Goal: Task Accomplishment & Management: Manage account settings

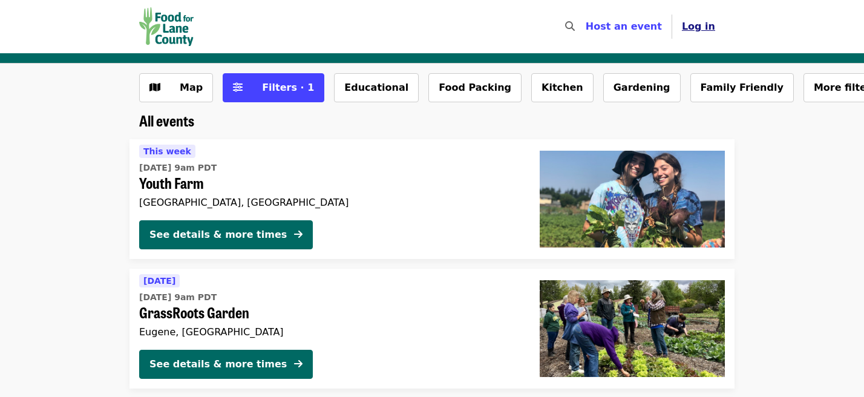
click at [700, 27] on span "Log in" at bounding box center [698, 26] width 33 height 11
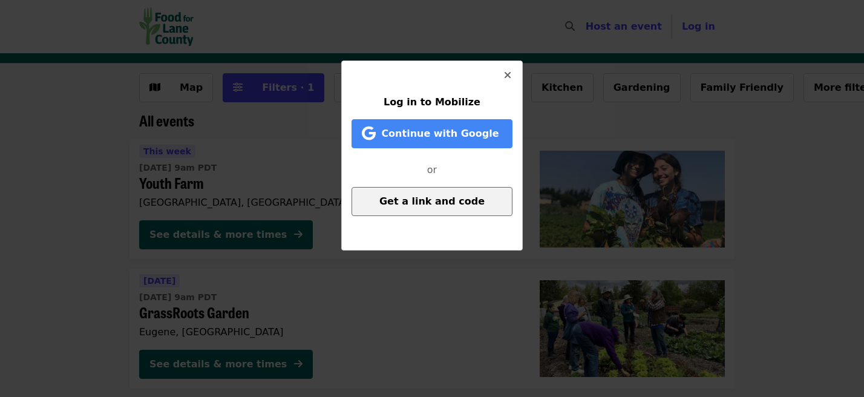
click at [419, 211] on button "Get a link and code" at bounding box center [432, 201] width 161 height 29
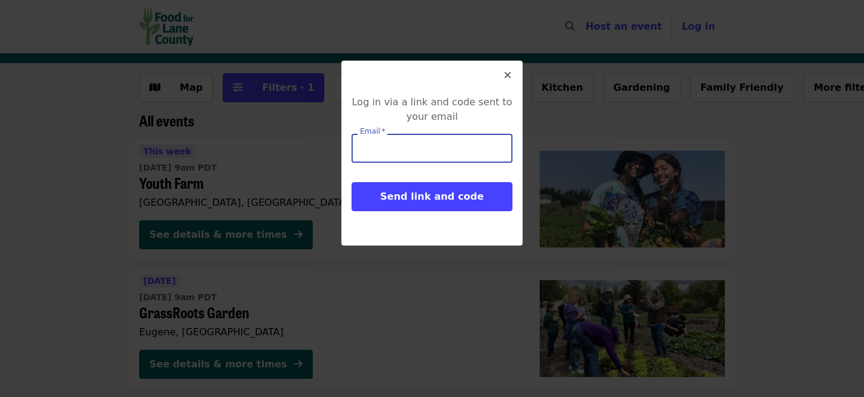
click at [412, 148] on input "Email   *" at bounding box center [432, 148] width 161 height 29
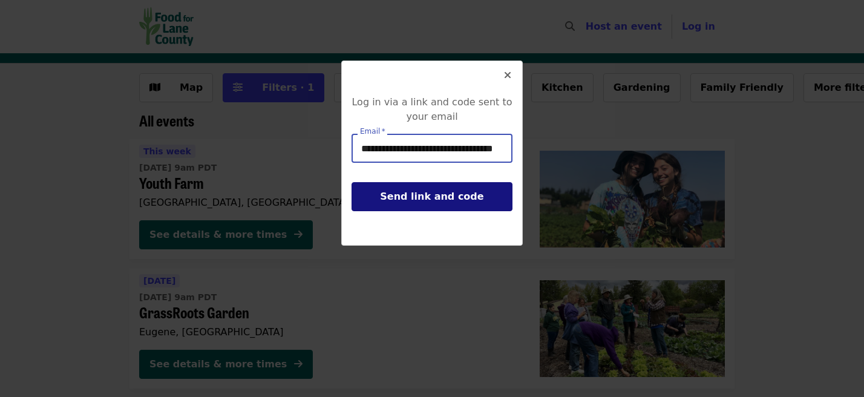
type input "**********"
click at [444, 211] on button "Send link and code" at bounding box center [432, 196] width 161 height 29
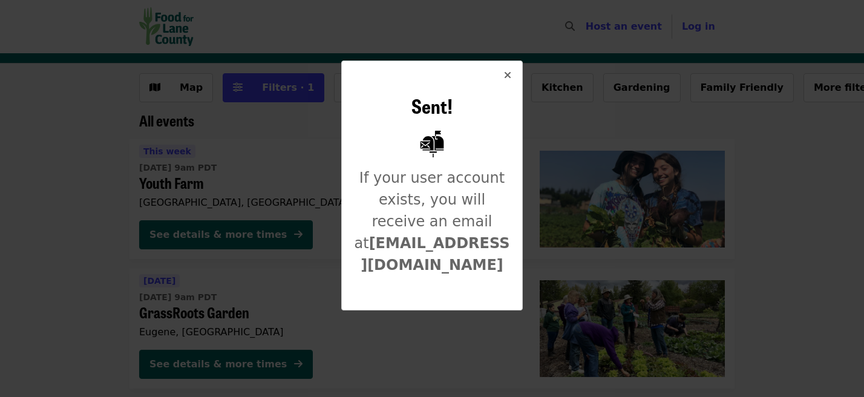
click at [510, 77] on icon "times icon" at bounding box center [507, 75] width 7 height 11
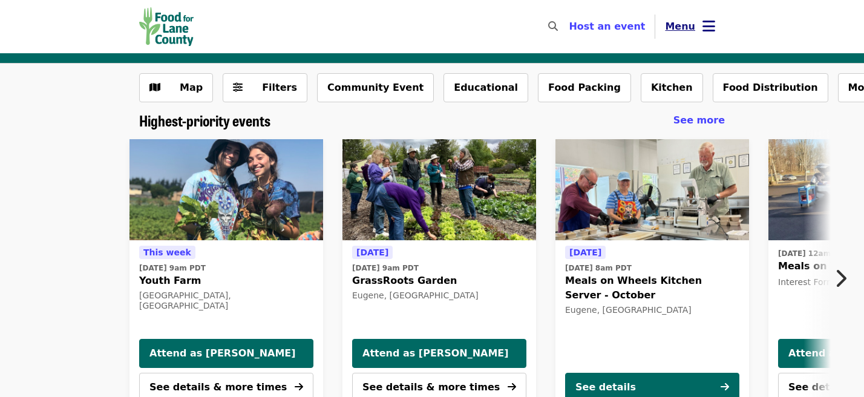
click at [714, 30] on icon "bars icon" at bounding box center [709, 27] width 13 height 18
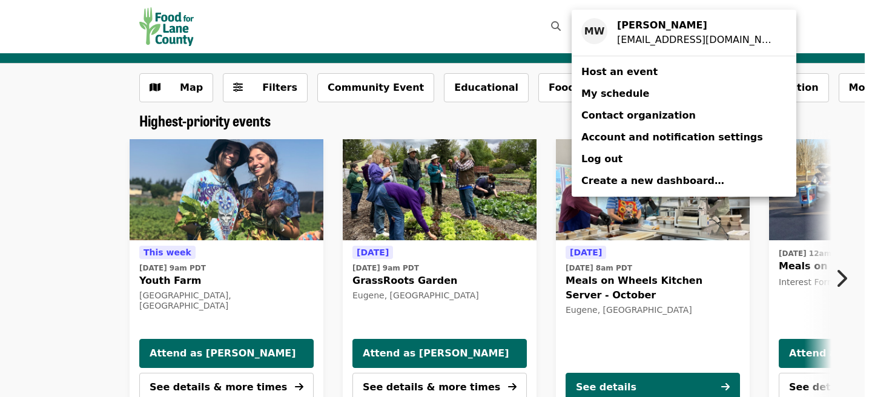
click at [634, 99] on span "My schedule" at bounding box center [615, 93] width 68 height 11
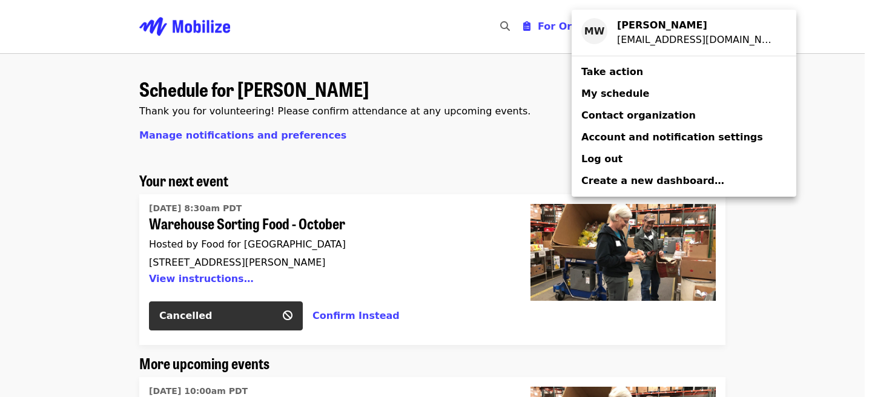
click at [789, 263] on div "Account menu" at bounding box center [436, 198] width 872 height 397
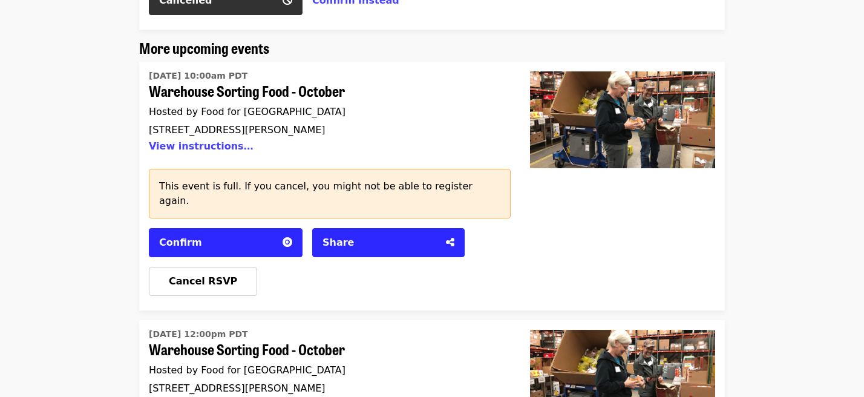
scroll to position [345, 0]
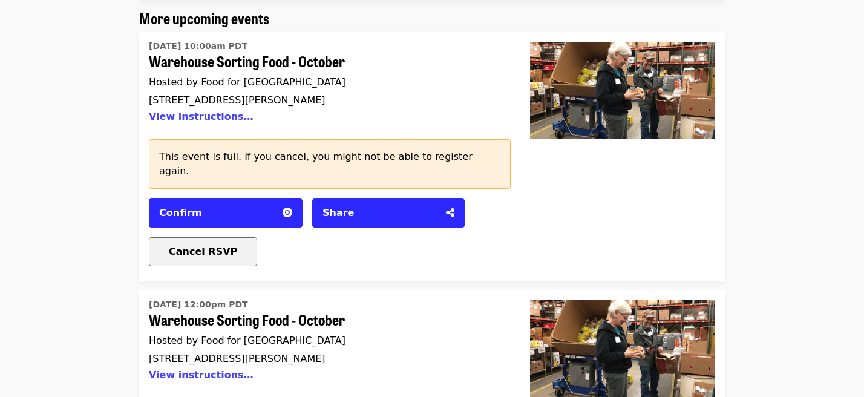
click at [229, 245] on div "Cancel RSVP" at bounding box center [202, 252] width 107 height 15
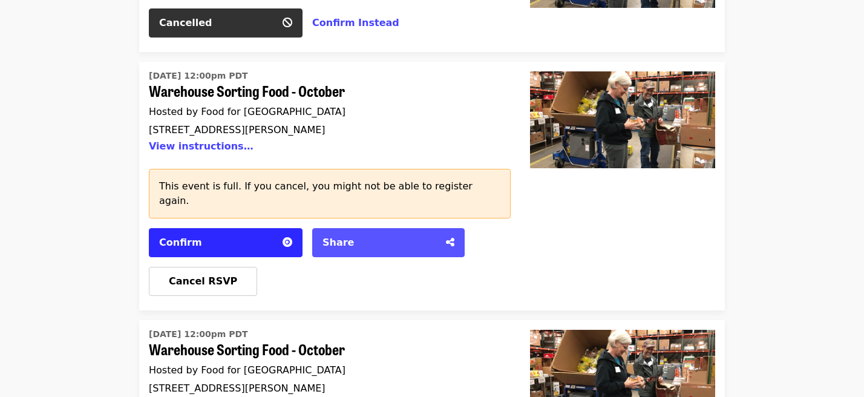
scroll to position [483, 0]
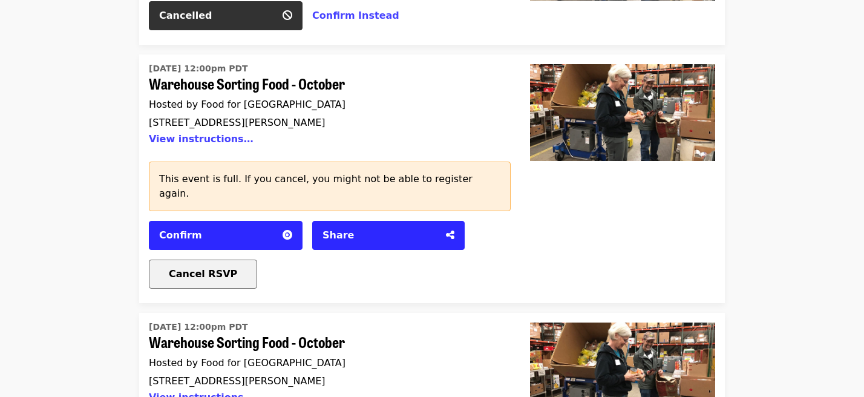
click at [178, 268] on span "Cancel RSVP" at bounding box center [203, 273] width 68 height 11
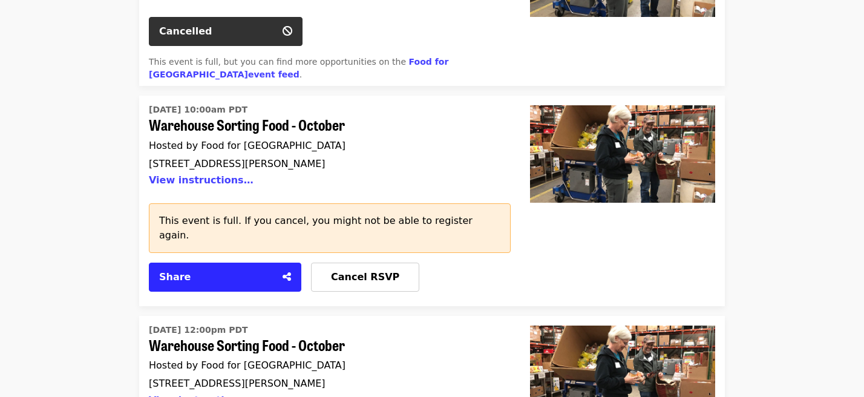
scroll to position [828, 0]
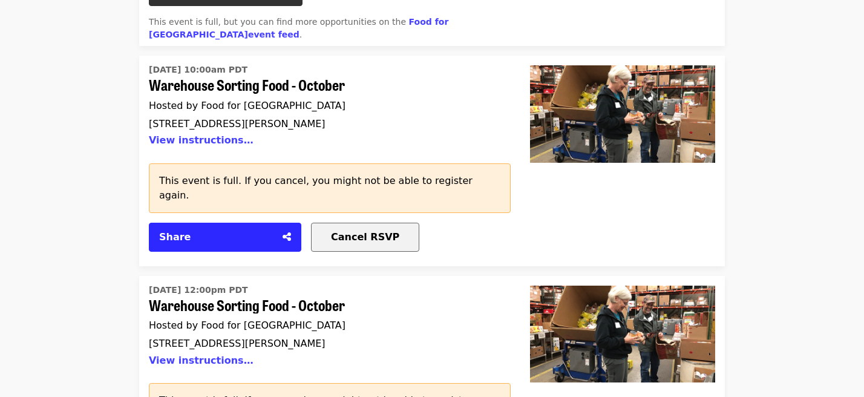
click at [376, 231] on span "Cancel RSVP" at bounding box center [365, 236] width 68 height 11
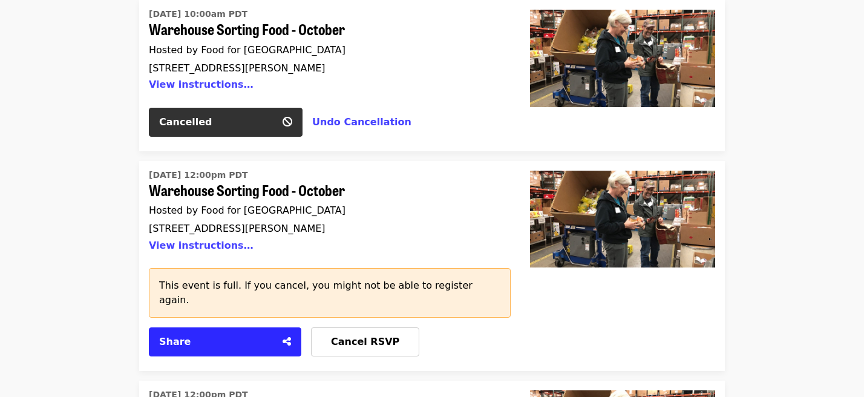
scroll to position [1035, 0]
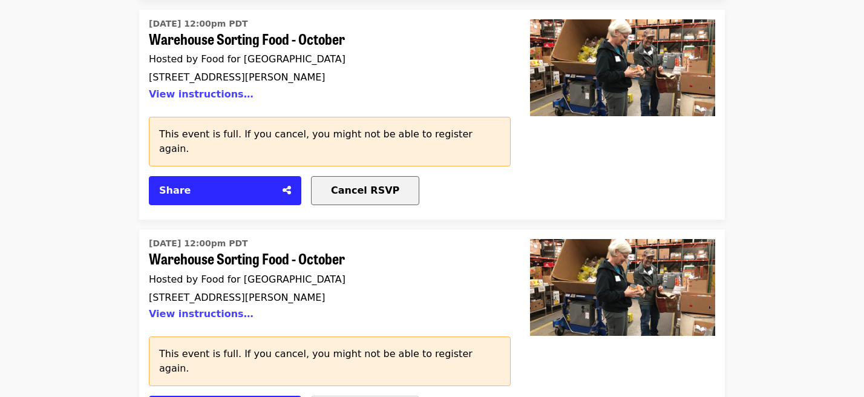
click at [352, 185] on span "Cancel RSVP" at bounding box center [365, 190] width 68 height 11
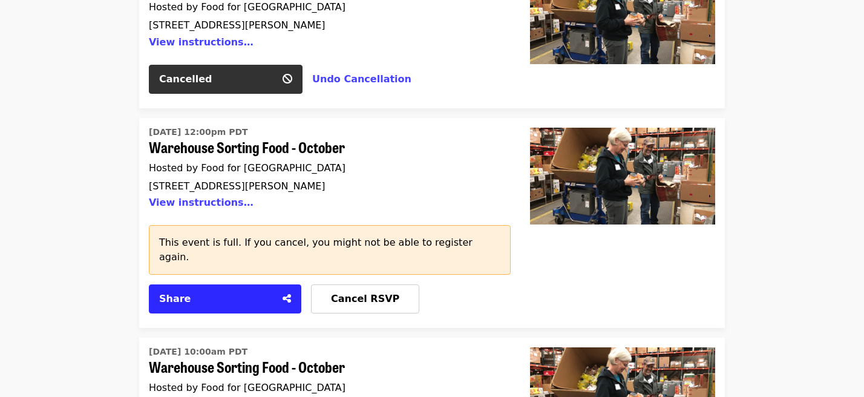
scroll to position [1173, 0]
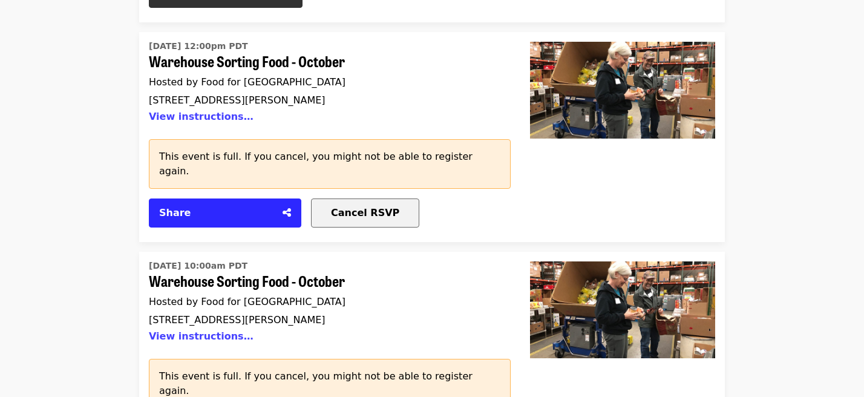
click at [337, 206] on div "Cancel RSVP" at bounding box center [365, 213] width 107 height 15
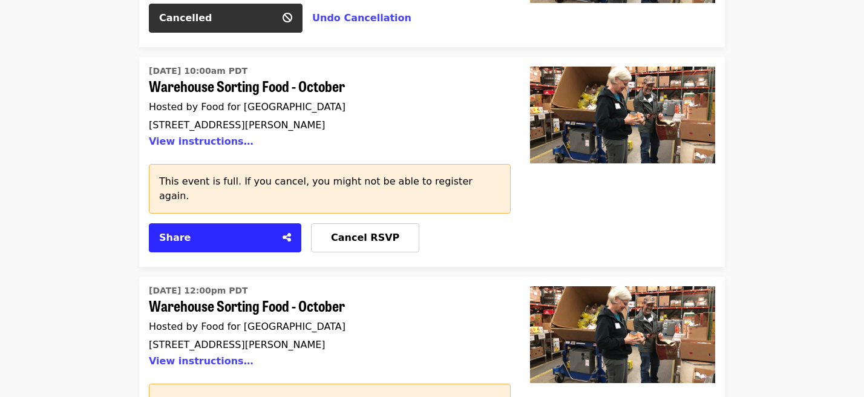
scroll to position [1311, 0]
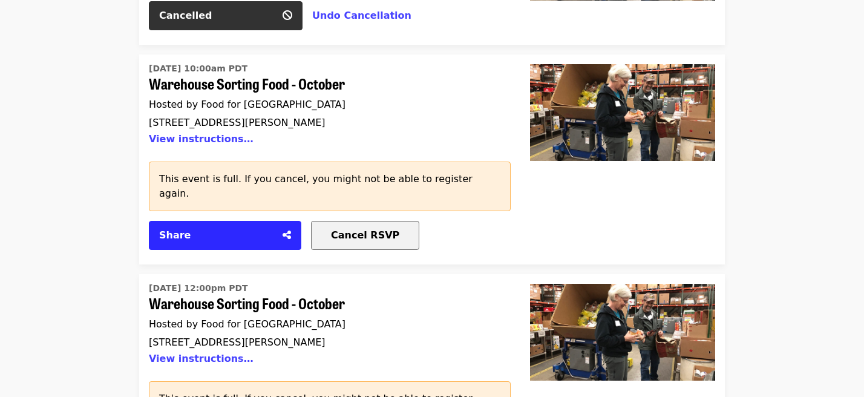
click at [394, 228] on div "Cancel RSVP" at bounding box center [365, 235] width 107 height 15
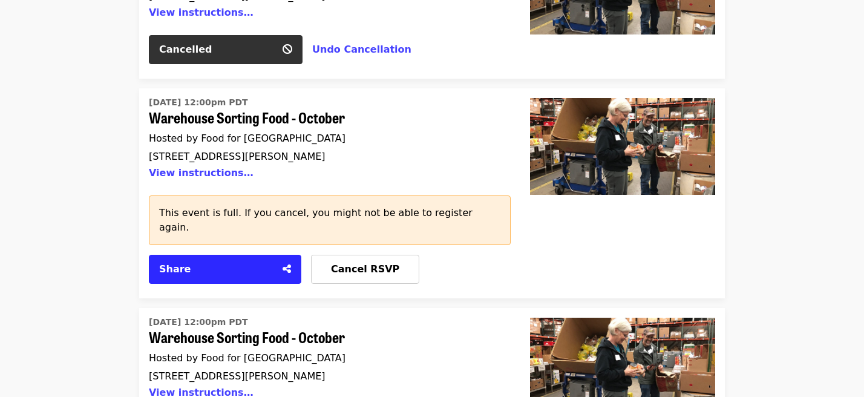
scroll to position [1449, 0]
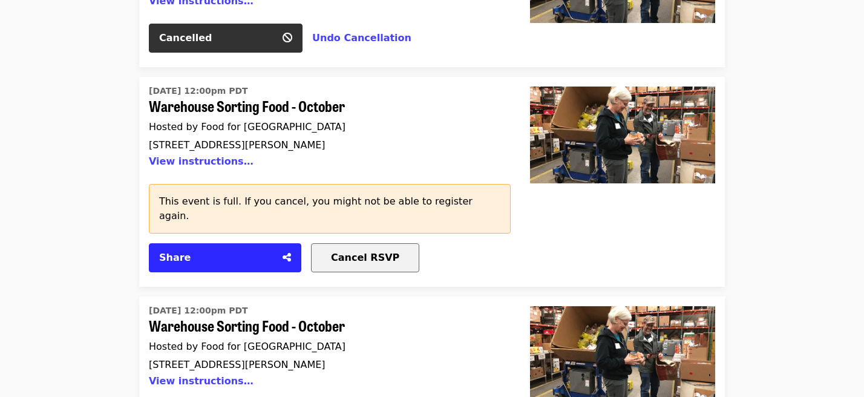
click at [378, 252] on span "Cancel RSVP" at bounding box center [365, 257] width 68 height 11
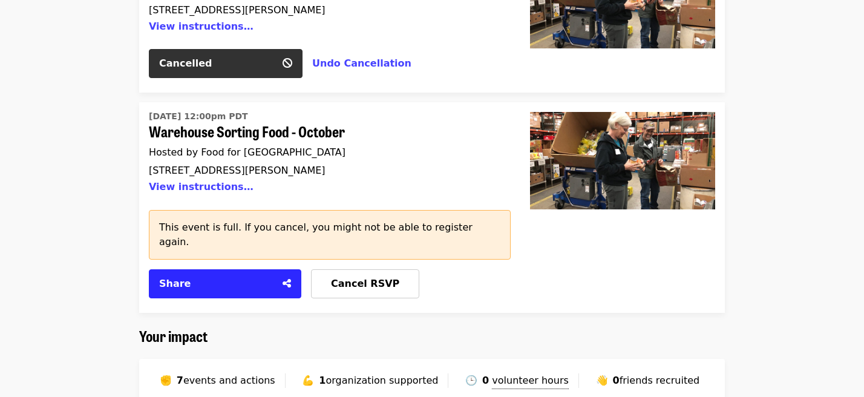
scroll to position [1587, 0]
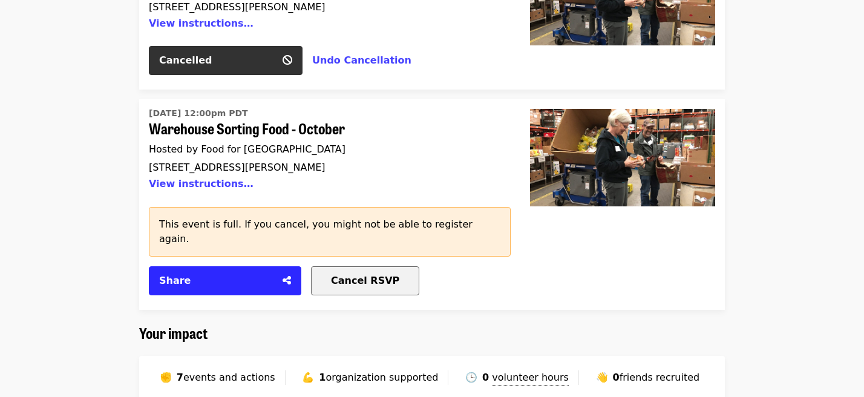
click at [383, 275] on span "Cancel RSVP" at bounding box center [365, 280] width 68 height 11
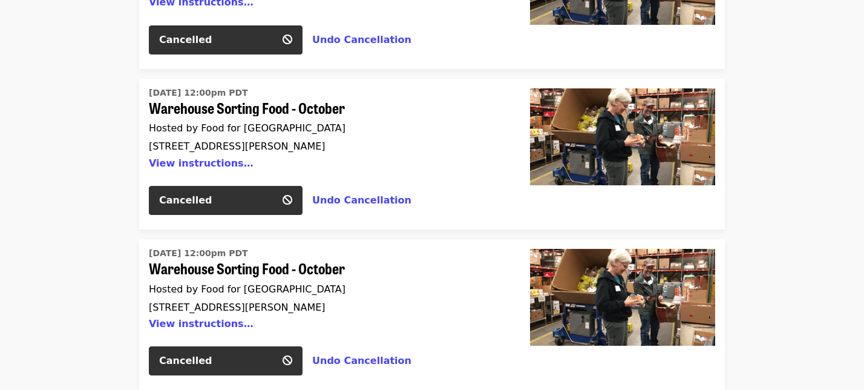
scroll to position [828, 0]
